Goal: Information Seeking & Learning: Learn about a topic

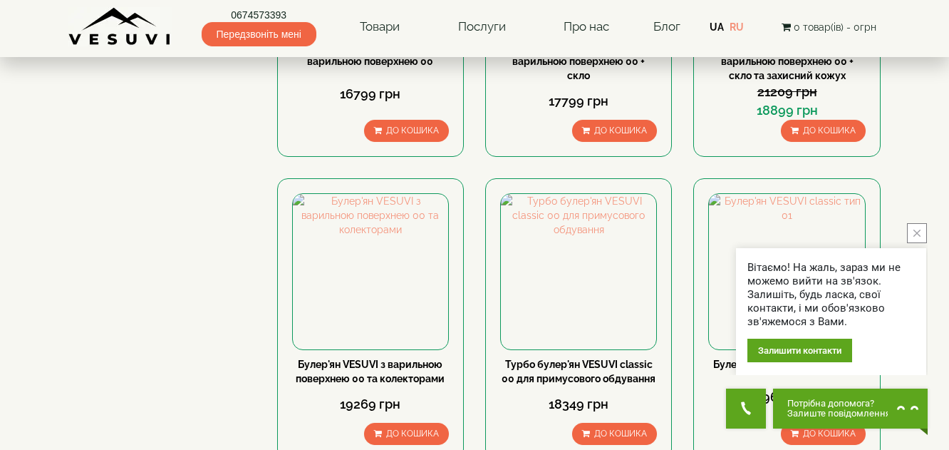
scroll to position [1573, 0]
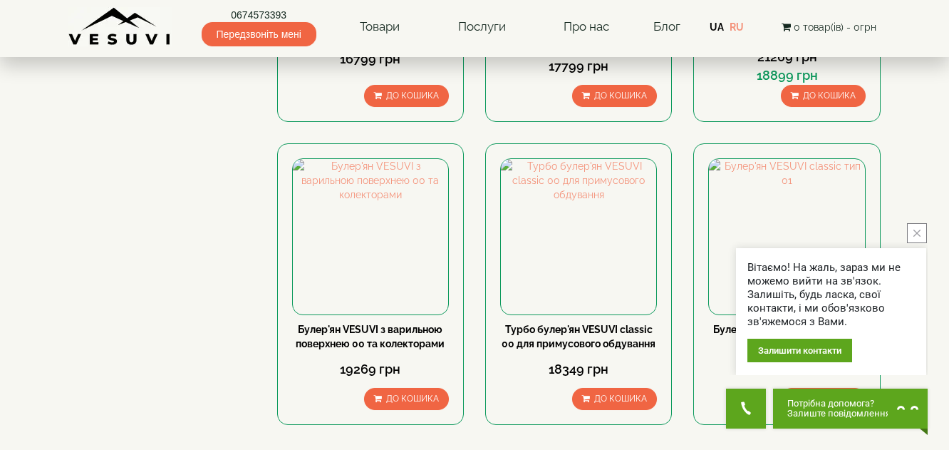
click at [921, 230] on button "close button" at bounding box center [917, 233] width 20 height 20
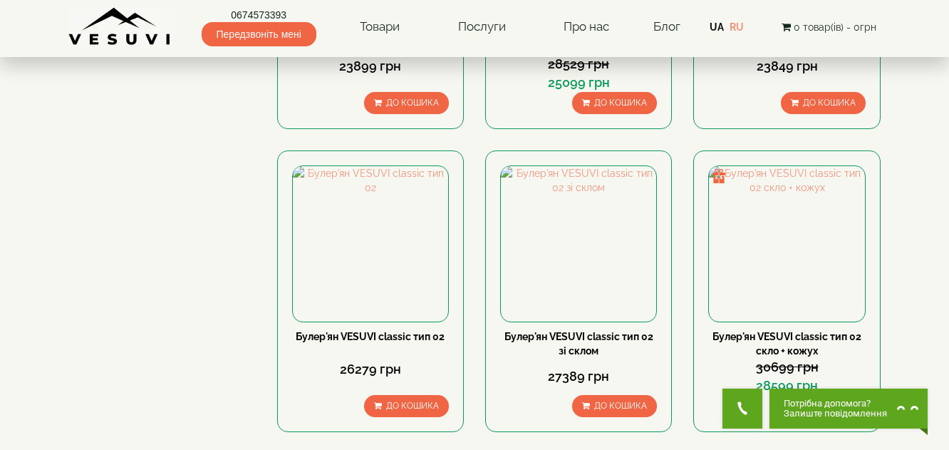
scroll to position [1573, 0]
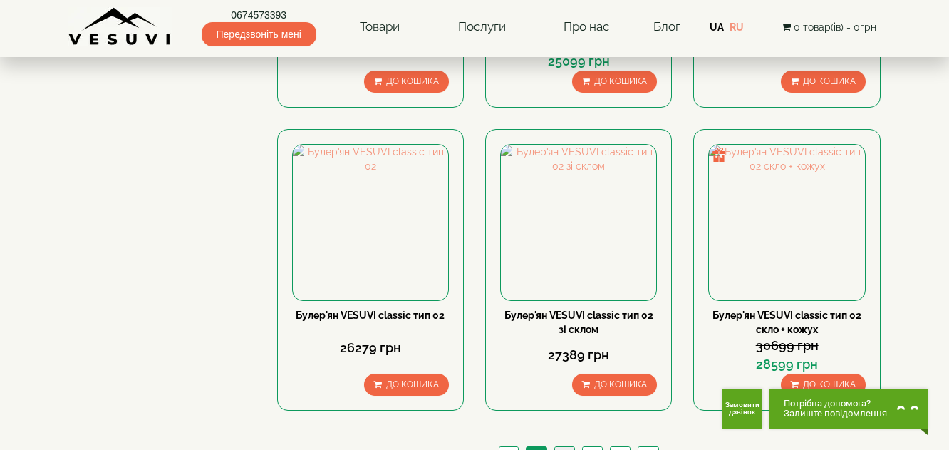
click at [564, 447] on link "3" at bounding box center [564, 454] width 20 height 15
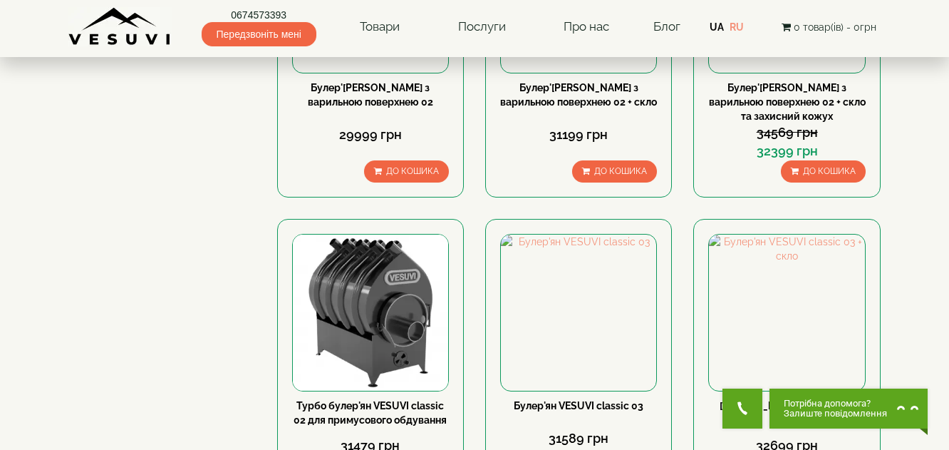
scroll to position [1573, 0]
